Goal: Task Accomplishment & Management: Manage account settings

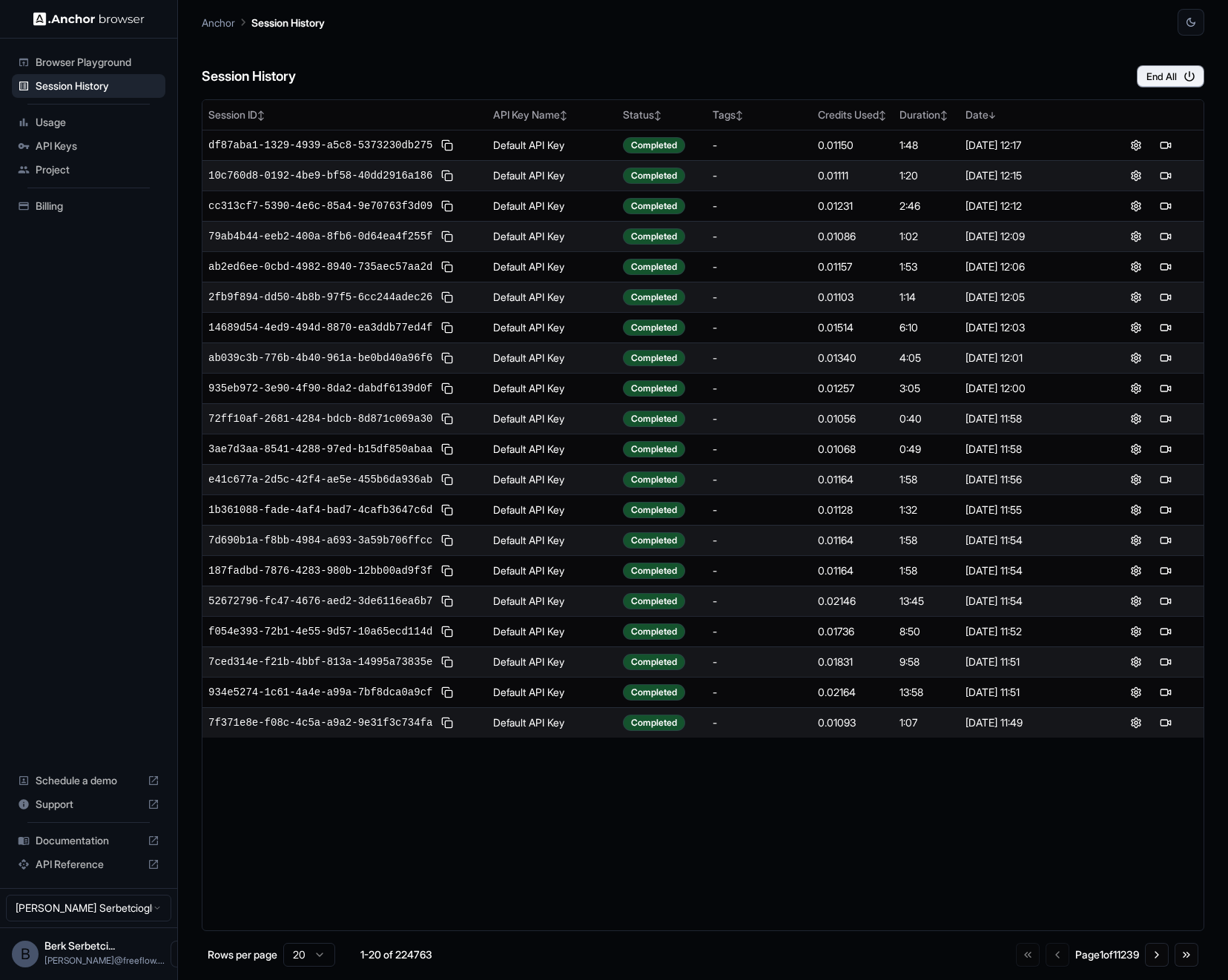
click at [109, 46] on ul "Browser Playground Session History Usage API Keys Project Billing" at bounding box center [89, 134] width 166 height 180
click at [109, 55] on span "Browser Playground" at bounding box center [97, 62] width 123 height 15
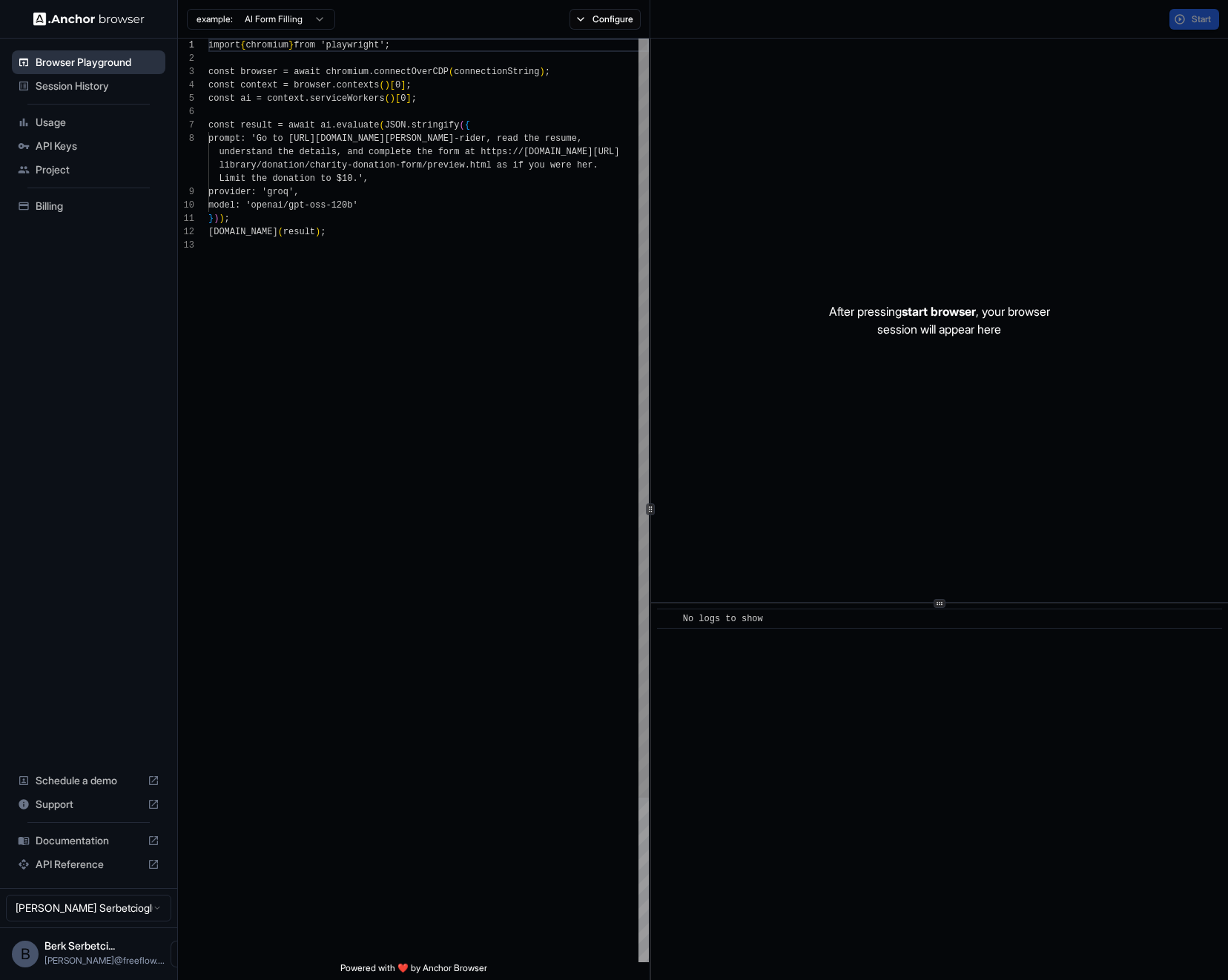
scroll to position [94, 0]
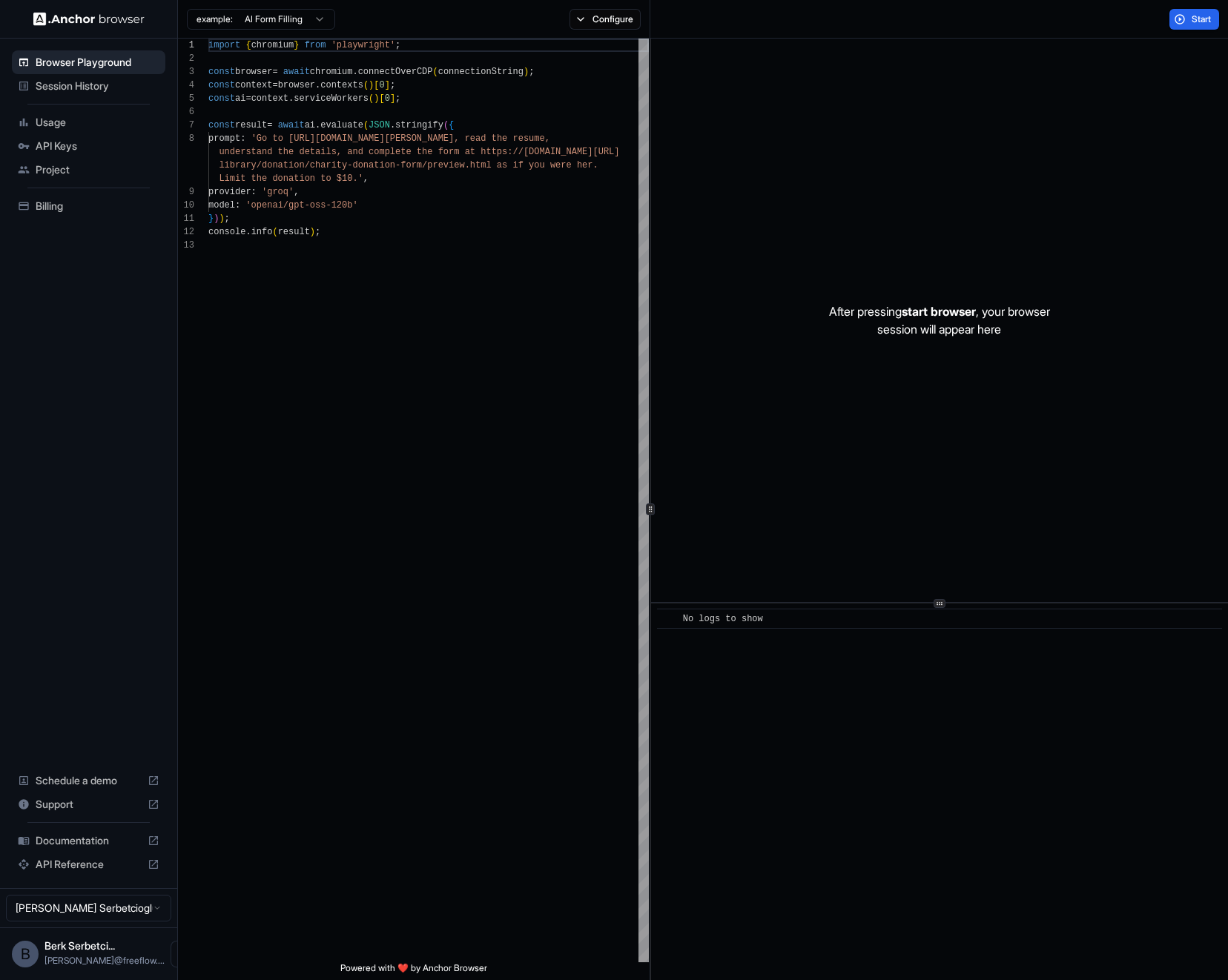
click at [74, 199] on span "Billing" at bounding box center [97, 206] width 123 height 15
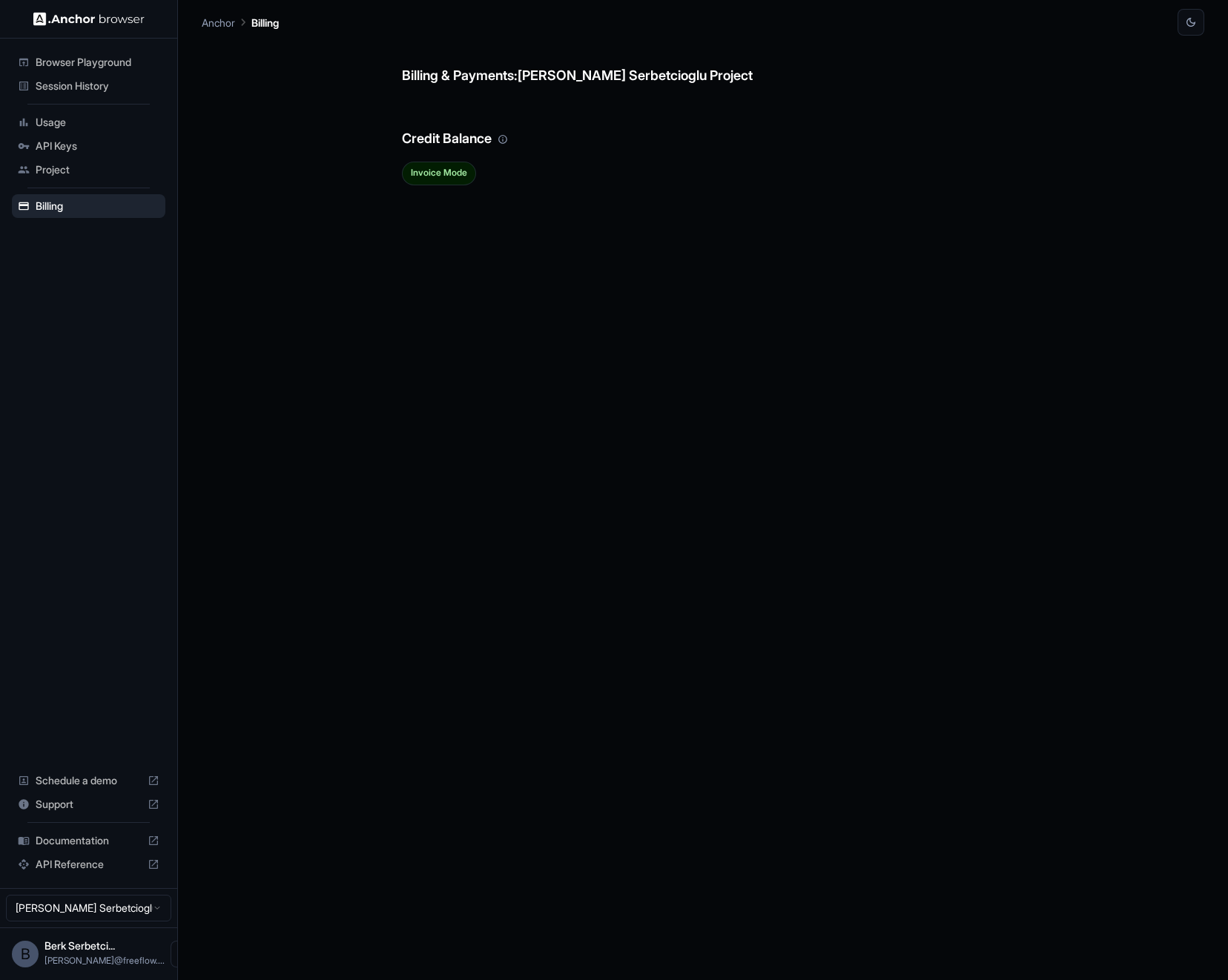
click at [82, 125] on span "Usage" at bounding box center [97, 123] width 123 height 15
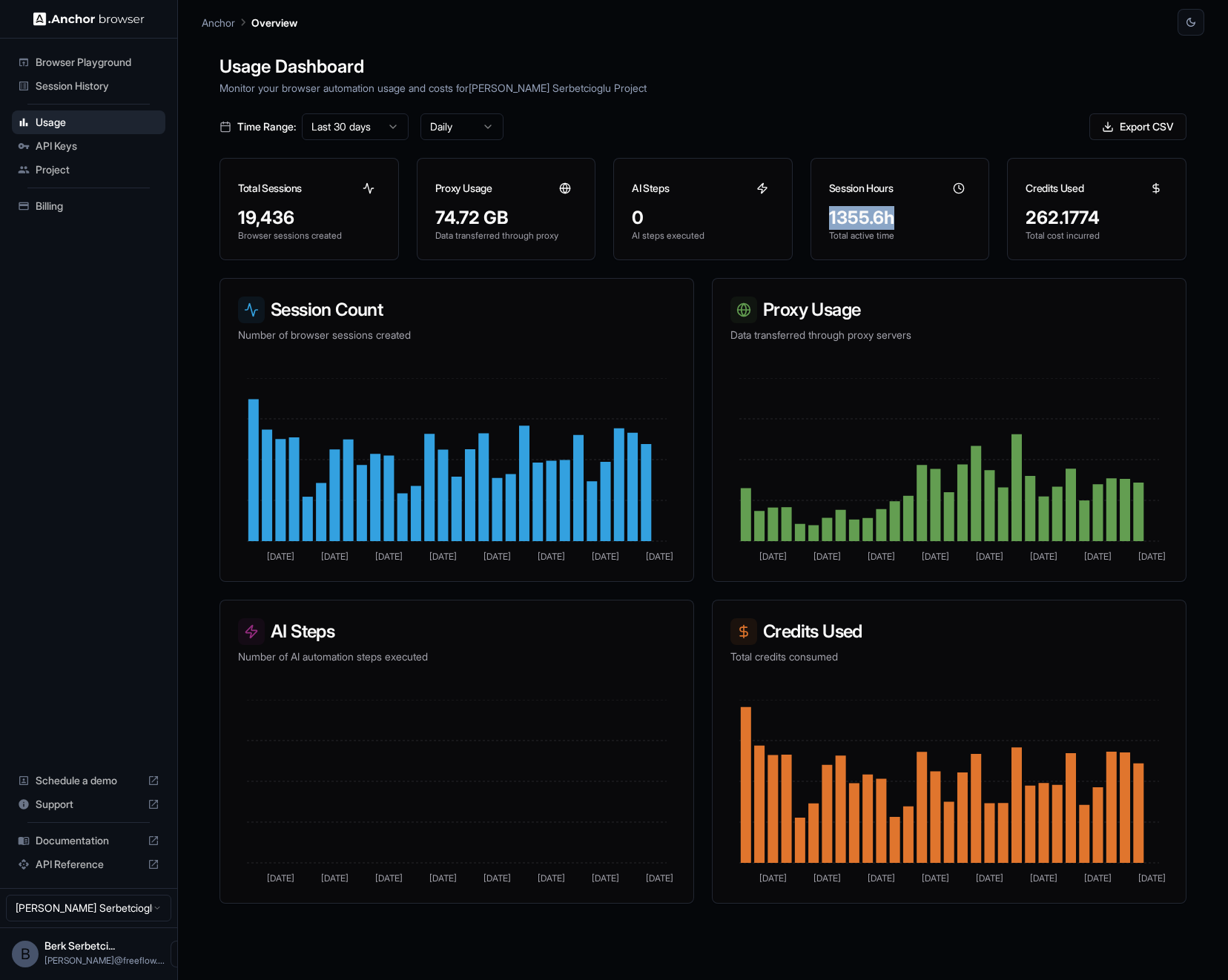
drag, startPoint x: 827, startPoint y: 223, endPoint x: 899, endPoint y: 216, distance: 72.3
click at [899, 216] on div "1355.6h Total active time" at bounding box center [900, 233] width 178 height 53
click at [840, 222] on div "1355.6h" at bounding box center [900, 218] width 143 height 24
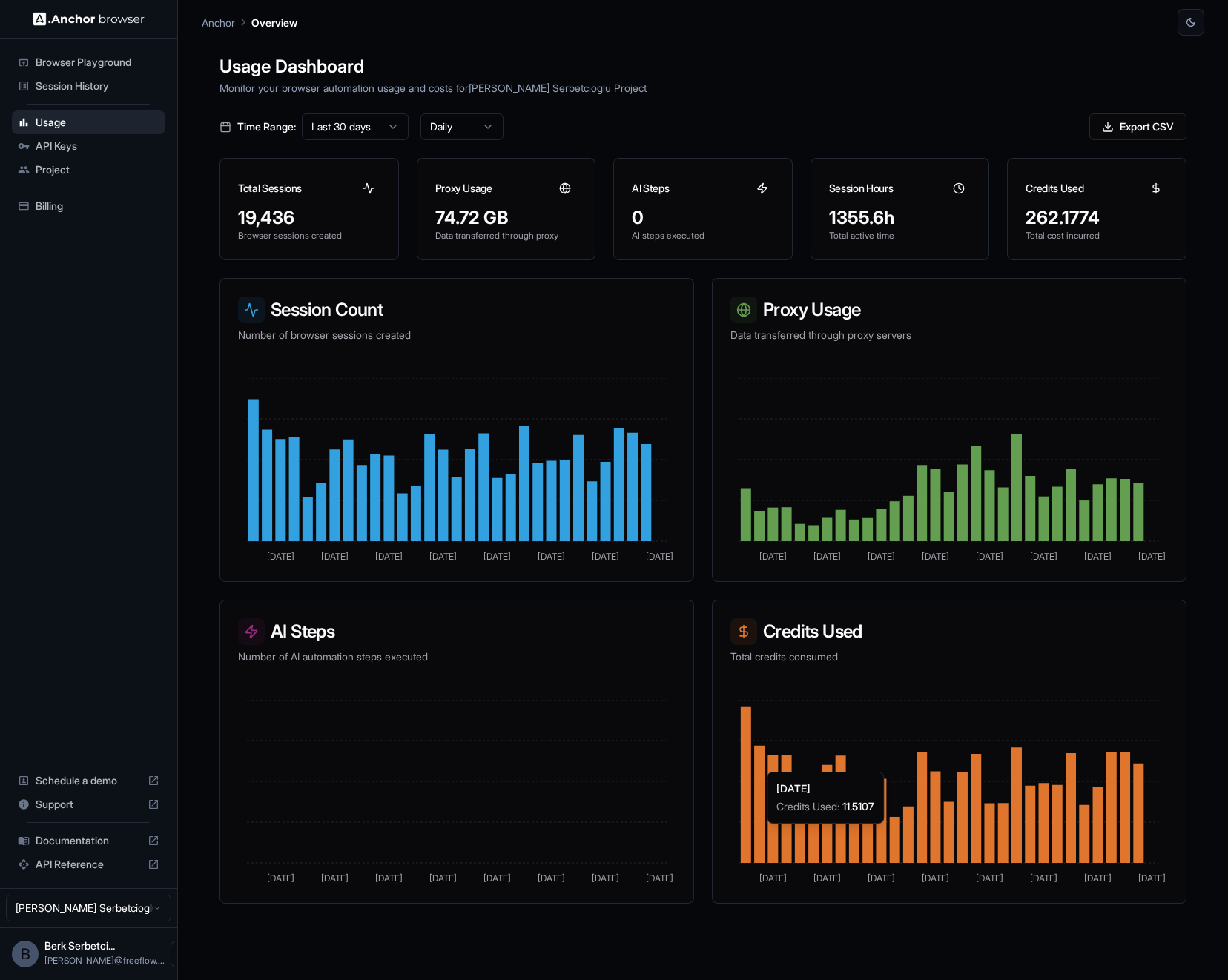
click at [756, 831] on icon at bounding box center [759, 804] width 11 height 117
click at [89, 832] on div "Documentation" at bounding box center [88, 840] width 153 height 24
drag, startPoint x: 829, startPoint y: 220, endPoint x: 908, endPoint y: 223, distance: 79.1
click at [908, 223] on div "1355.6h Total active time" at bounding box center [900, 233] width 178 height 53
copy div "1355.6h"
